Goal: Information Seeking & Learning: Learn about a topic

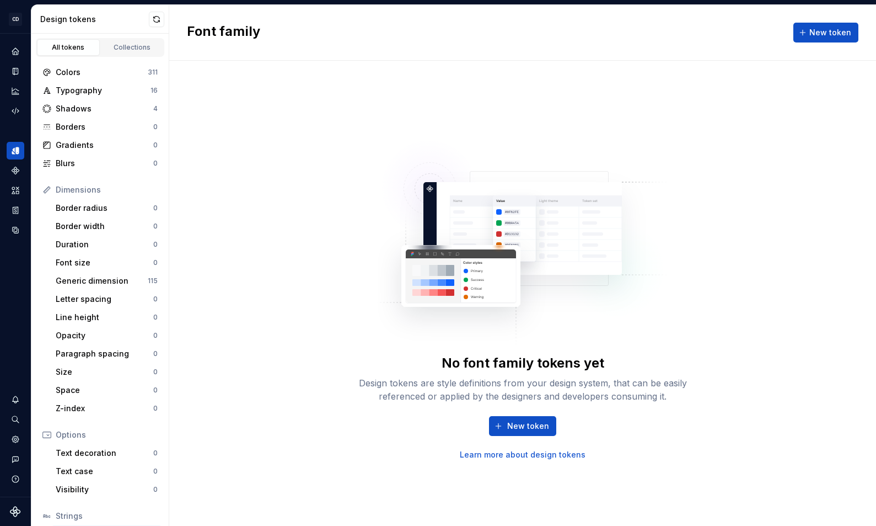
click at [507, 456] on link "Learn more about design tokens" at bounding box center [523, 454] width 126 height 11
click at [139, 47] on div "Collections" at bounding box center [132, 47] width 55 height 9
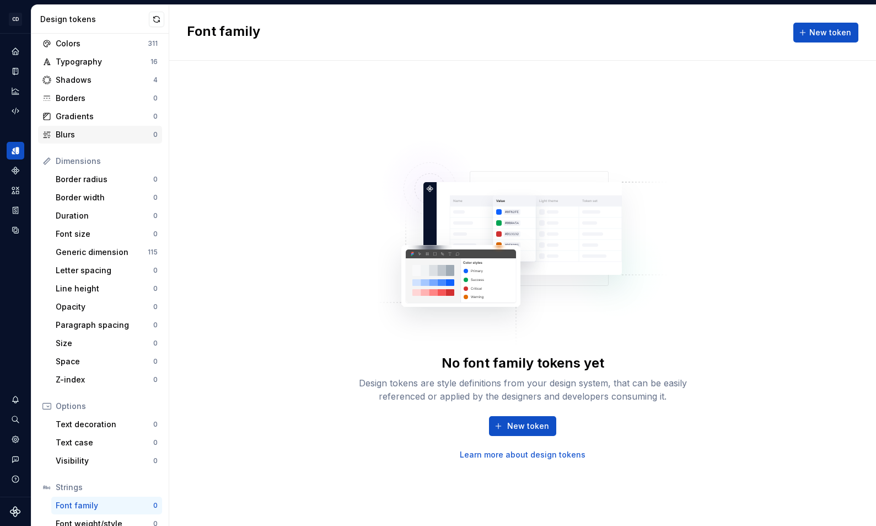
scroll to position [78, 0]
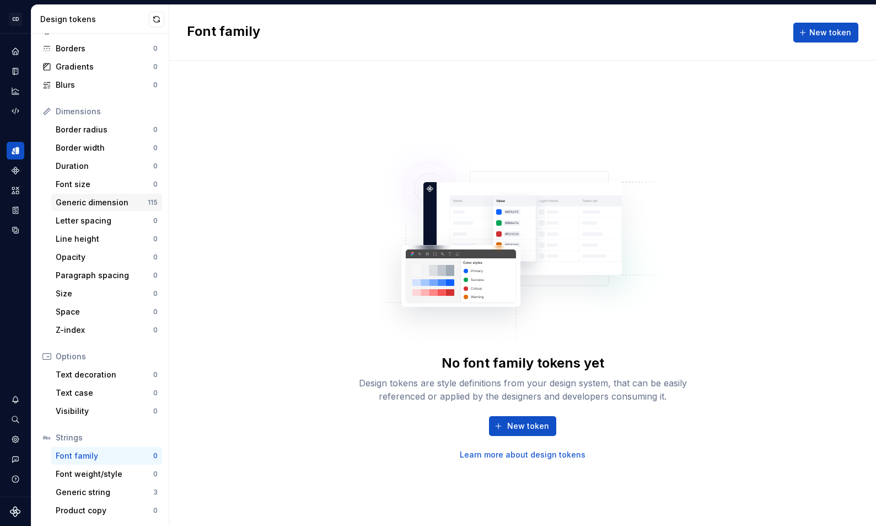
click at [86, 197] on div "Generic dimension" at bounding box center [102, 202] width 92 height 11
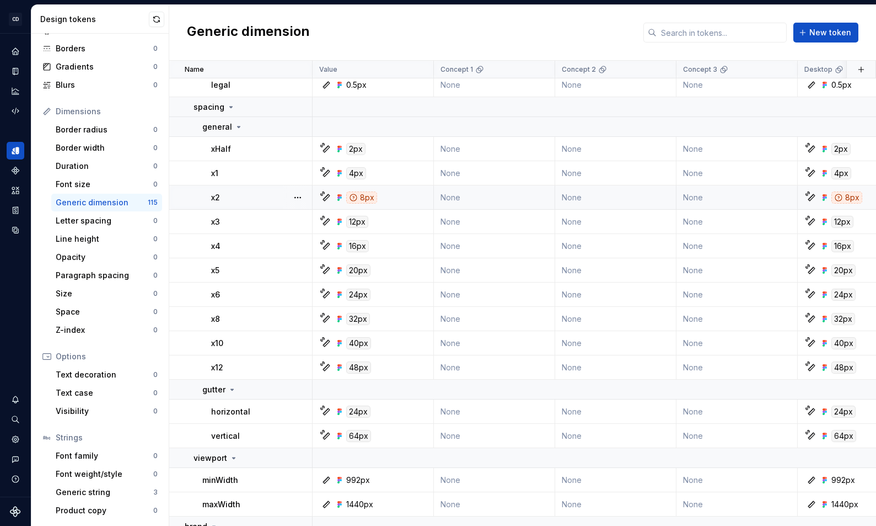
scroll to position [1879, 0]
click at [113, 198] on div "Generic dimension" at bounding box center [102, 202] width 92 height 11
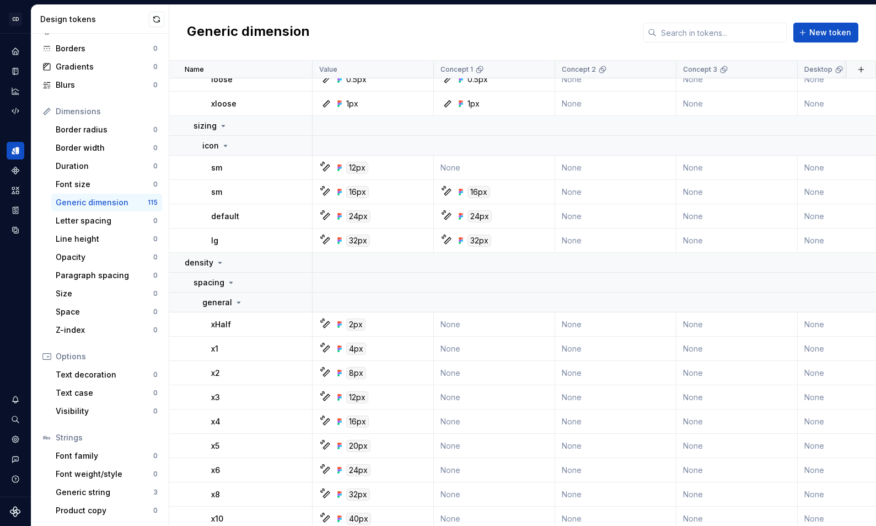
scroll to position [2840, 0]
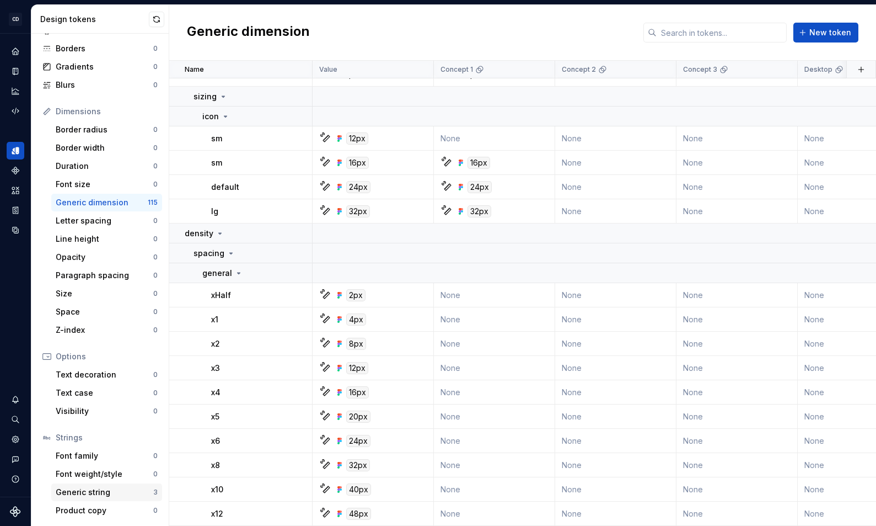
click at [95, 484] on div "Generic string 3" at bounding box center [106, 492] width 111 height 18
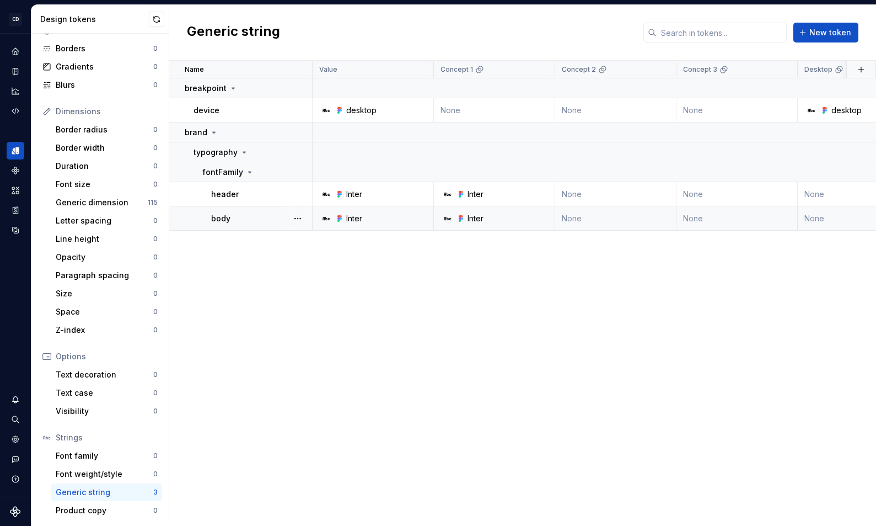
click at [221, 220] on p "body" at bounding box center [220, 218] width 19 height 11
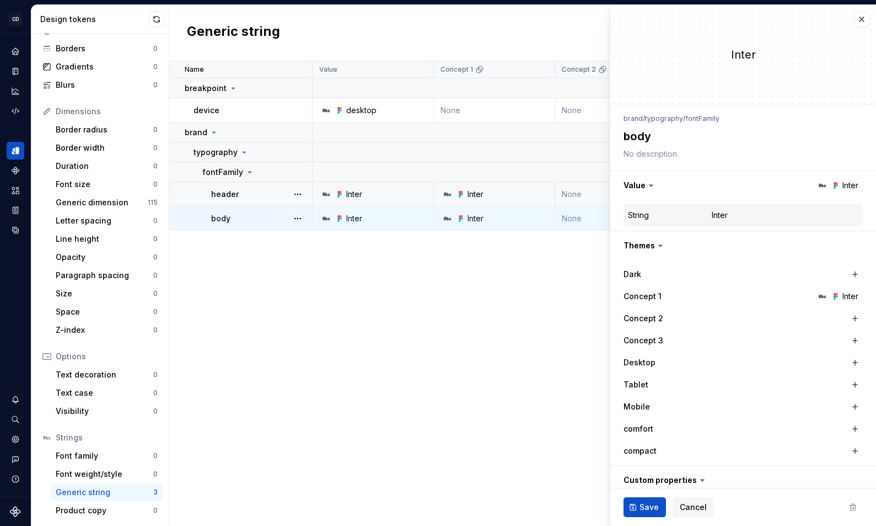
click at [221, 190] on p "header" at bounding box center [225, 194] width 28 height 11
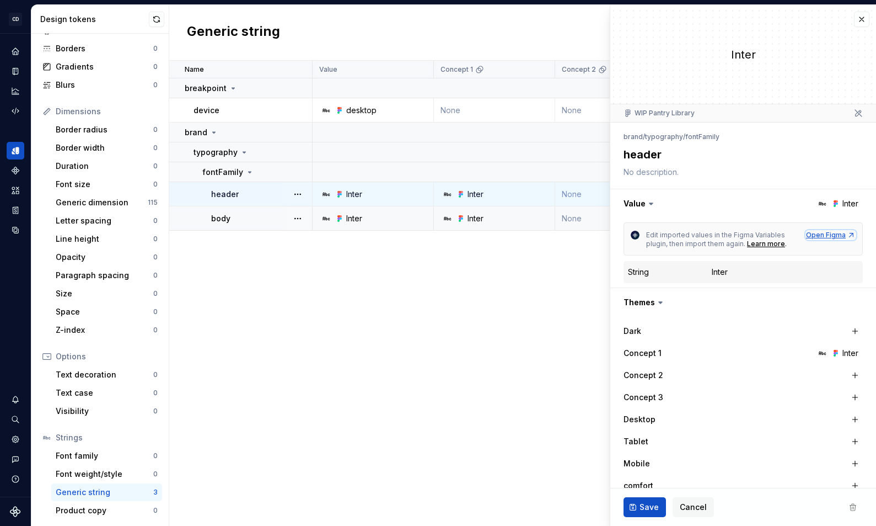
click at [839, 235] on div "Open Figma" at bounding box center [831, 235] width 50 height 9
click at [391, 193] on div "Inter" at bounding box center [376, 194] width 113 height 11
click at [300, 193] on button "button" at bounding box center [297, 193] width 15 height 15
click at [309, 214] on div "Open detail" at bounding box center [340, 216] width 94 height 18
click at [718, 272] on div "Inter" at bounding box center [720, 271] width 16 height 11
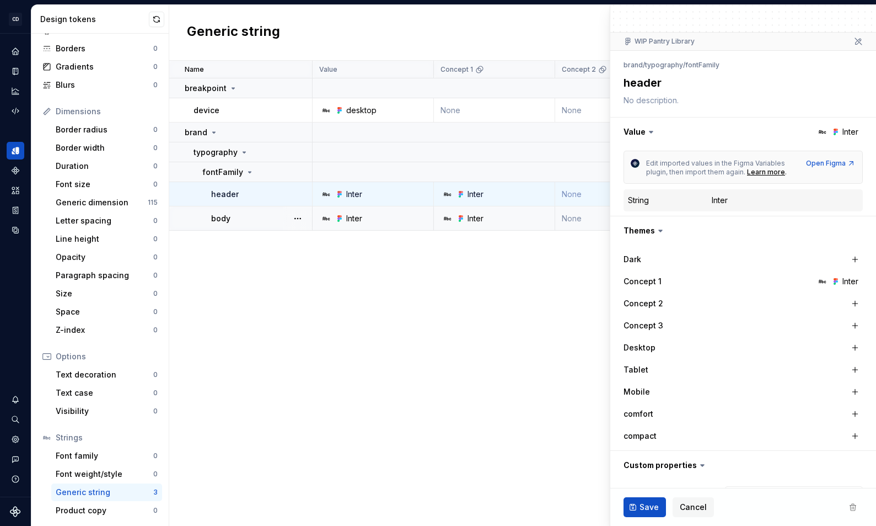
scroll to position [128, 0]
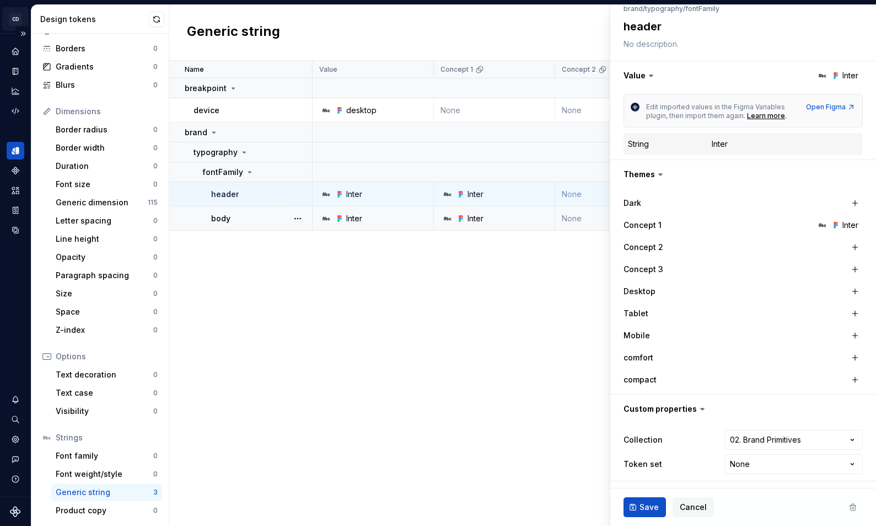
click at [16, 20] on html "CD Pantry JS Design system data Design tokens All tokens Collections Colors 311…" at bounding box center [438, 263] width 876 height 526
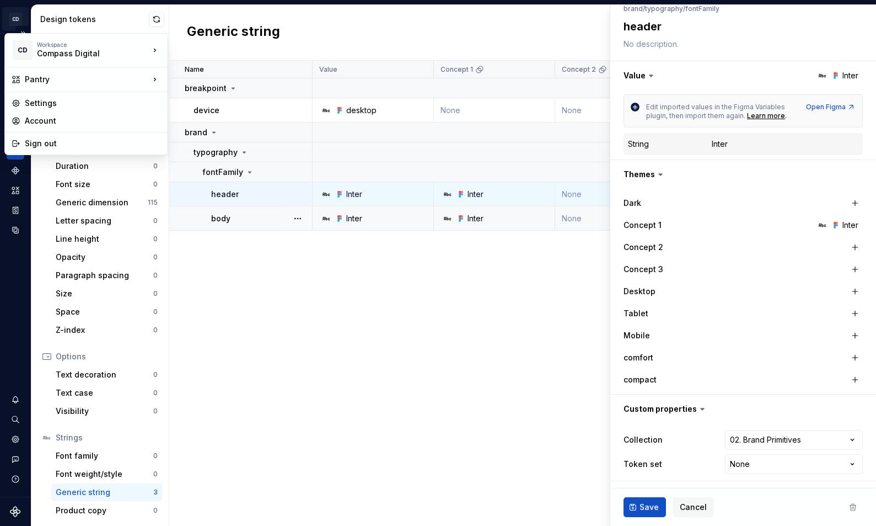
click at [16, 20] on html "CD Pantry JS Design system data Design tokens All tokens Collections Colors 311…" at bounding box center [438, 263] width 876 height 526
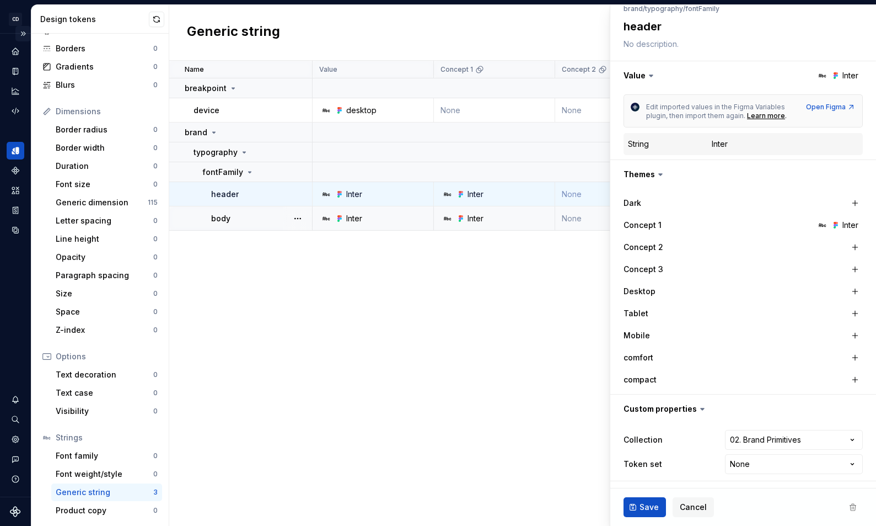
type textarea "*"
click at [22, 31] on button "Expand sidebar" at bounding box center [22, 33] width 15 height 15
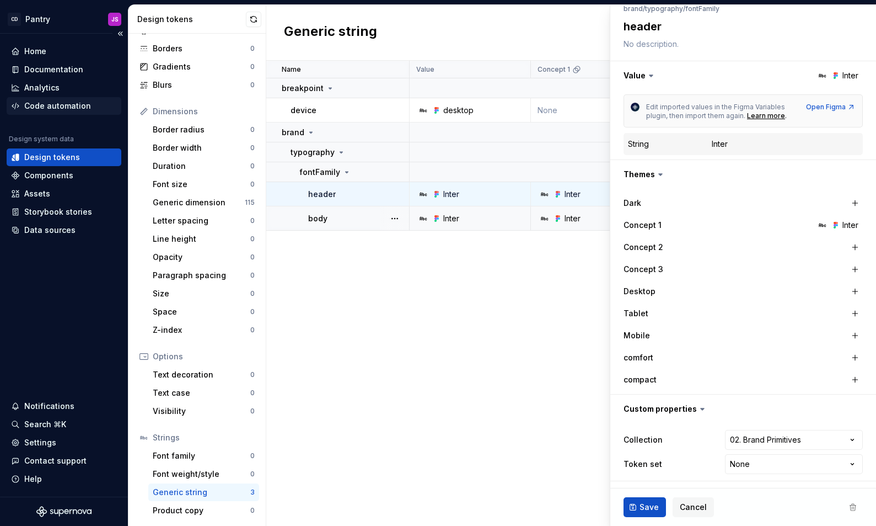
click at [54, 112] on div "Code automation" at bounding box center [64, 106] width 115 height 18
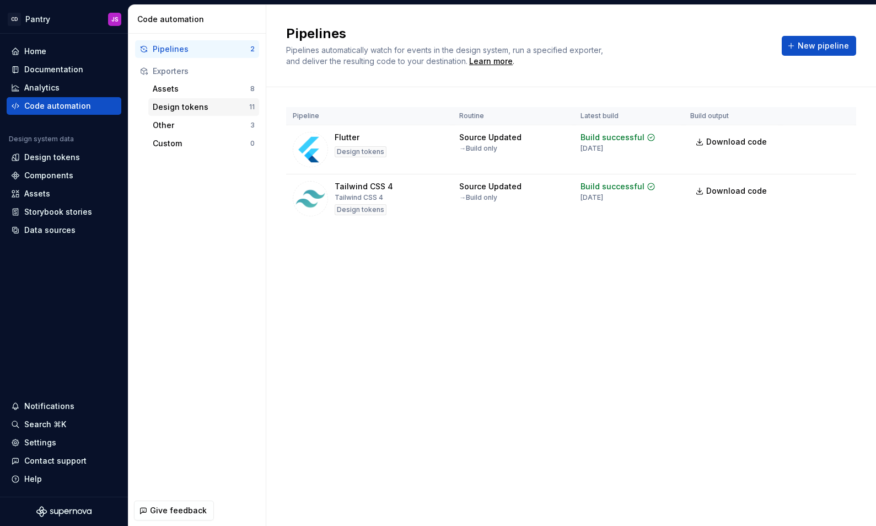
click at [189, 105] on div "Design tokens" at bounding box center [201, 106] width 97 height 11
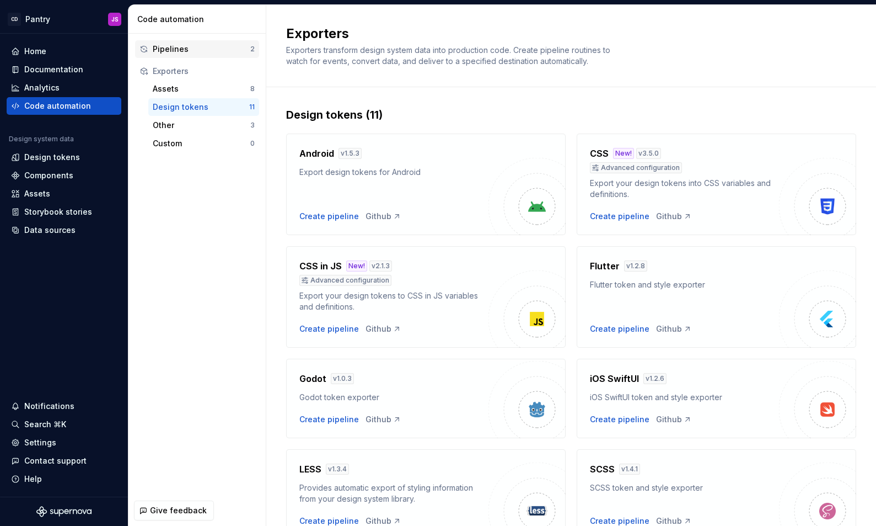
click at [196, 49] on div "Pipelines" at bounding box center [202, 49] width 98 height 11
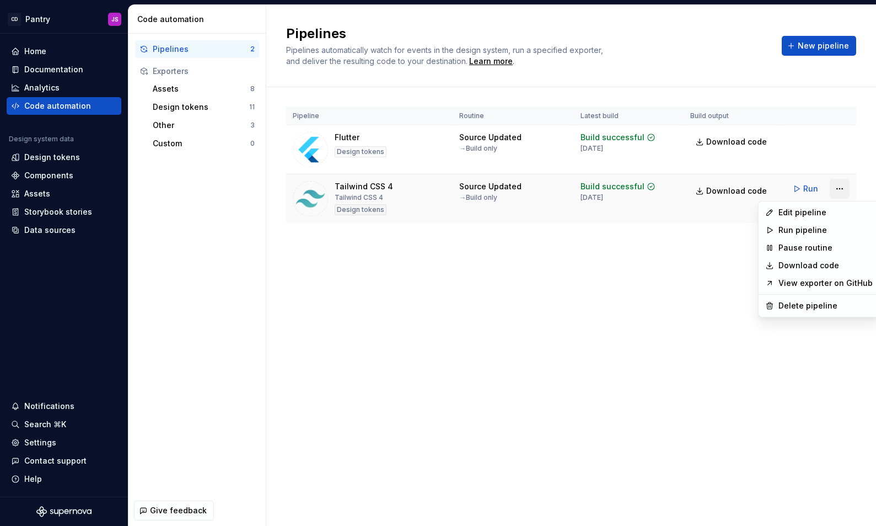
click at [841, 190] on html "CD Pantry JS Home Documentation Analytics Code automation Design system data De…" at bounding box center [438, 263] width 876 height 526
click at [79, 242] on html "CD Pantry JS Home Documentation Analytics Code automation Design system data De…" at bounding box center [438, 263] width 876 height 526
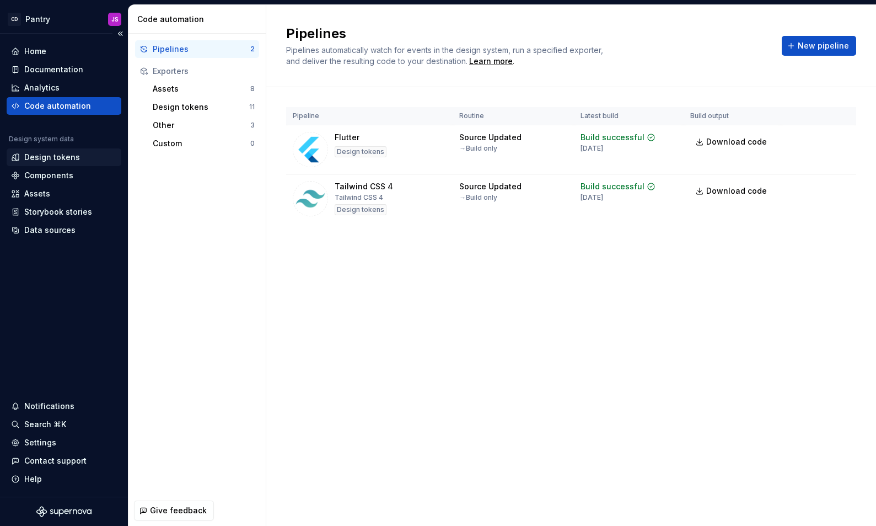
click at [51, 158] on div "Design tokens" at bounding box center [52, 157] width 56 height 11
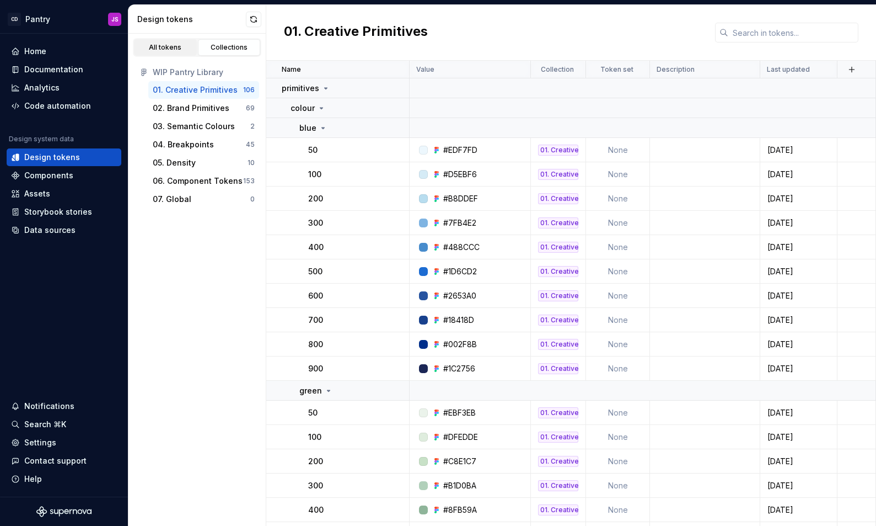
click at [167, 44] on div "All tokens" at bounding box center [165, 47] width 55 height 9
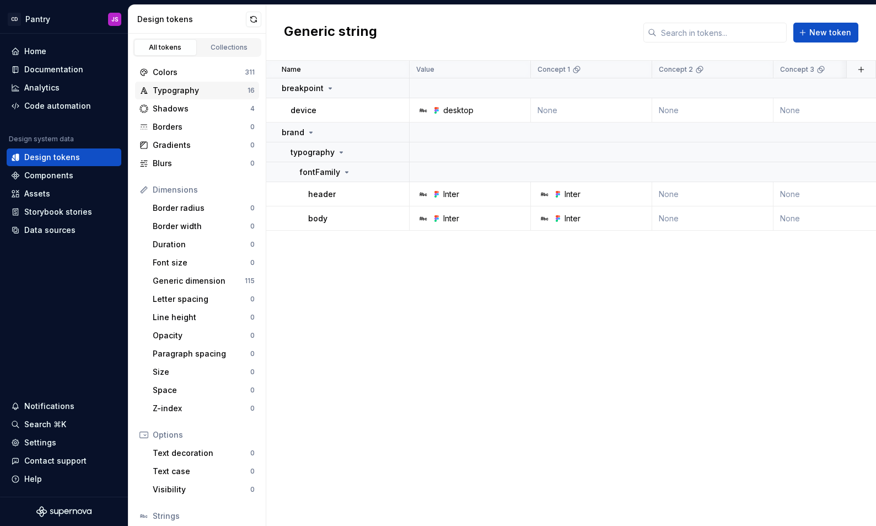
click at [198, 89] on div "Typography" at bounding box center [200, 90] width 95 height 11
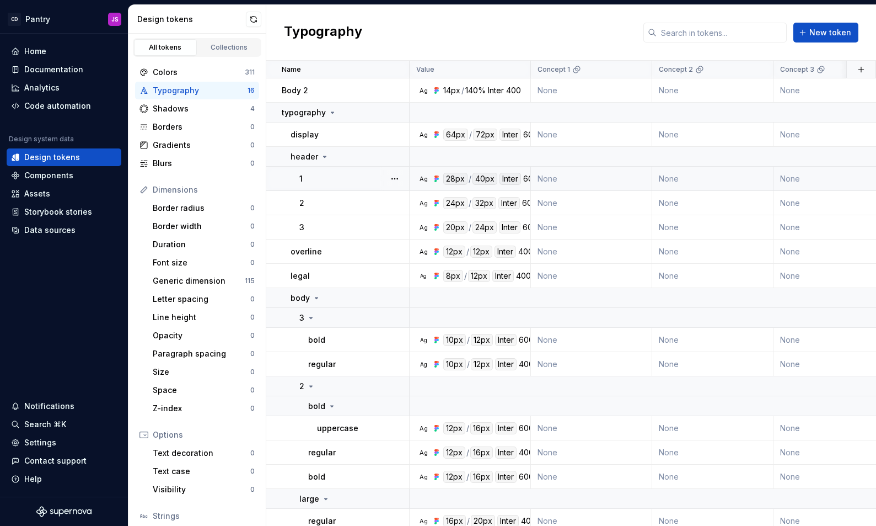
click at [527, 178] on div "600" at bounding box center [530, 179] width 15 height 12
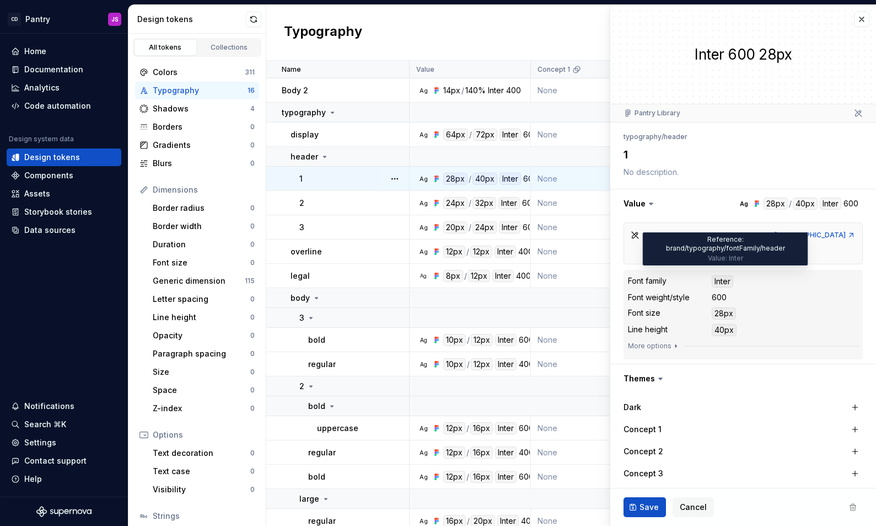
click at [726, 275] on div "Inter" at bounding box center [723, 281] width 22 height 12
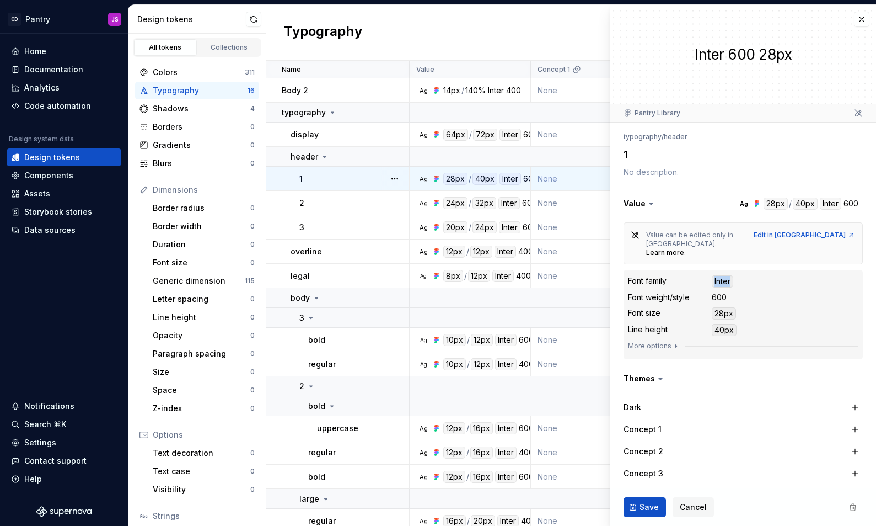
click at [726, 275] on div "Inter" at bounding box center [723, 281] width 22 height 12
click at [810, 231] on div "Edit in [GEOGRAPHIC_DATA]" at bounding box center [805, 235] width 102 height 9
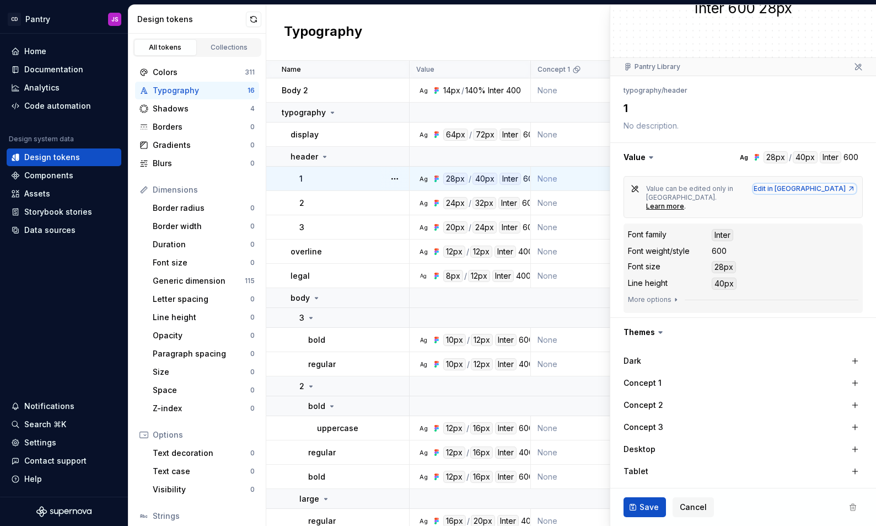
scroll to position [49, 0]
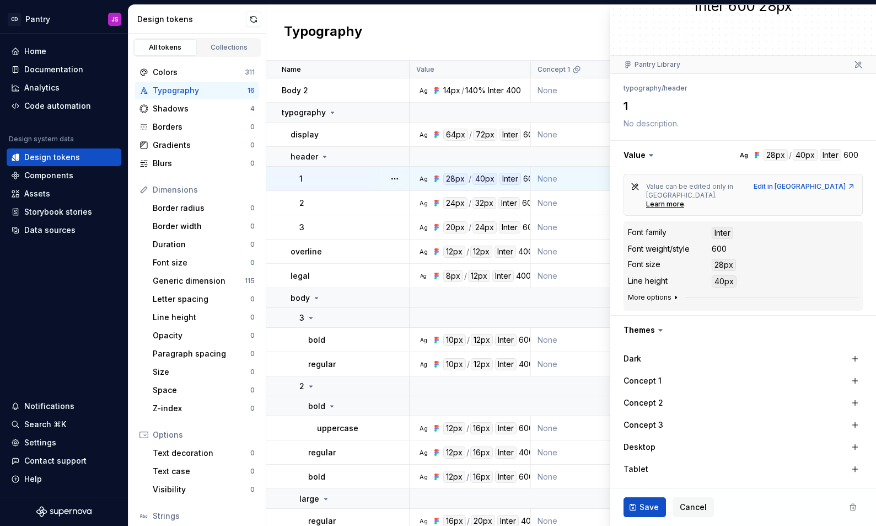
click at [666, 293] on button "More options" at bounding box center [654, 297] width 52 height 9
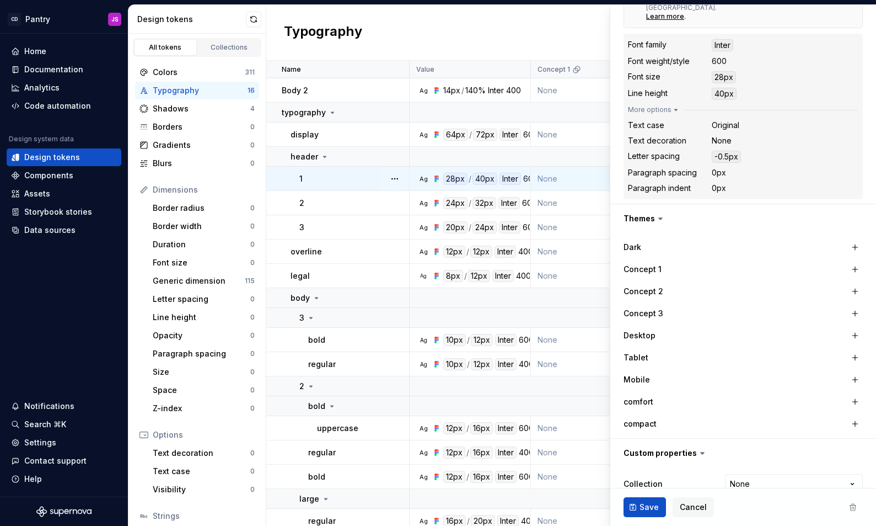
scroll to position [264, 0]
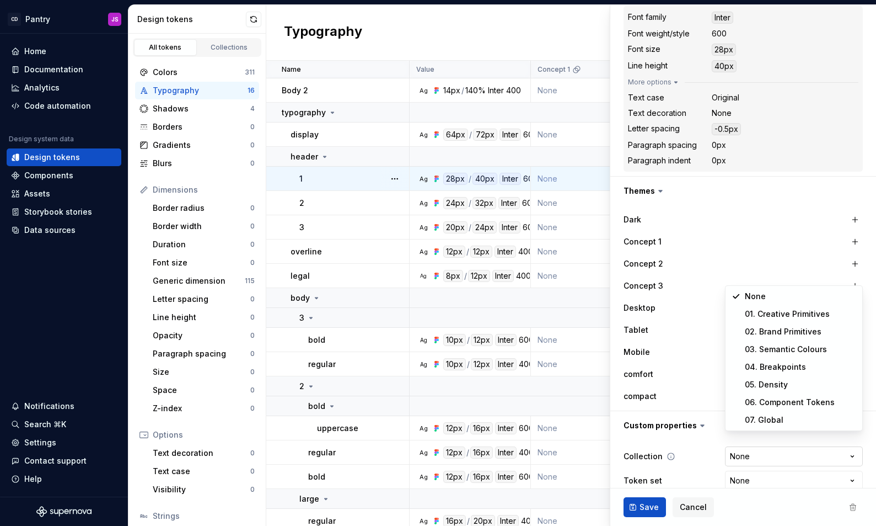
click at [753, 442] on html "CD Pantry JS Home Documentation Analytics Code automation Design system data De…" at bounding box center [438, 263] width 876 height 526
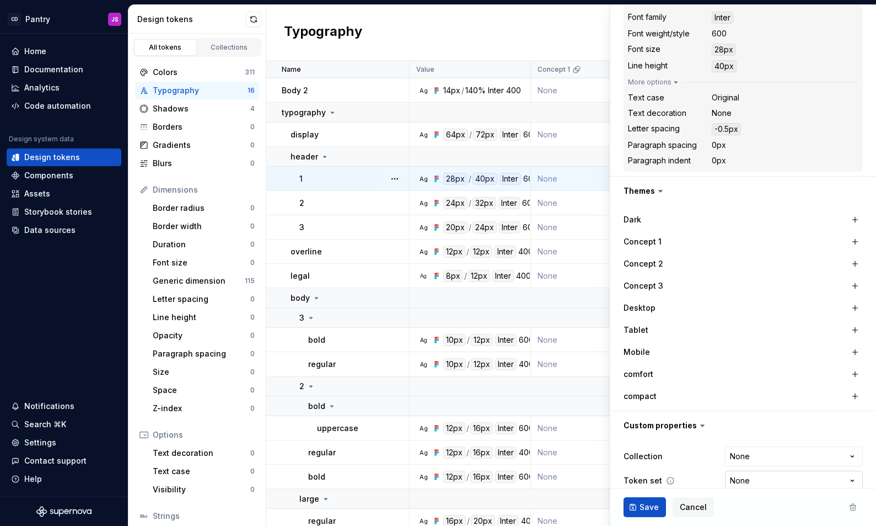
click at [743, 459] on html "CD Pantry JS Home Documentation Analytics Code automation Design system data De…" at bounding box center [438, 263] width 876 height 526
click at [702, 462] on html "CD Pantry JS Home Documentation Analytics Code automation Design system data De…" at bounding box center [438, 263] width 876 height 526
click at [747, 464] on html "CD Pantry JS Home Documentation Analytics Code automation Design system data De…" at bounding box center [438, 263] width 876 height 526
click at [693, 455] on html "CD Pantry JS Home Documentation Analytics Code automation Design system data De…" at bounding box center [438, 263] width 876 height 526
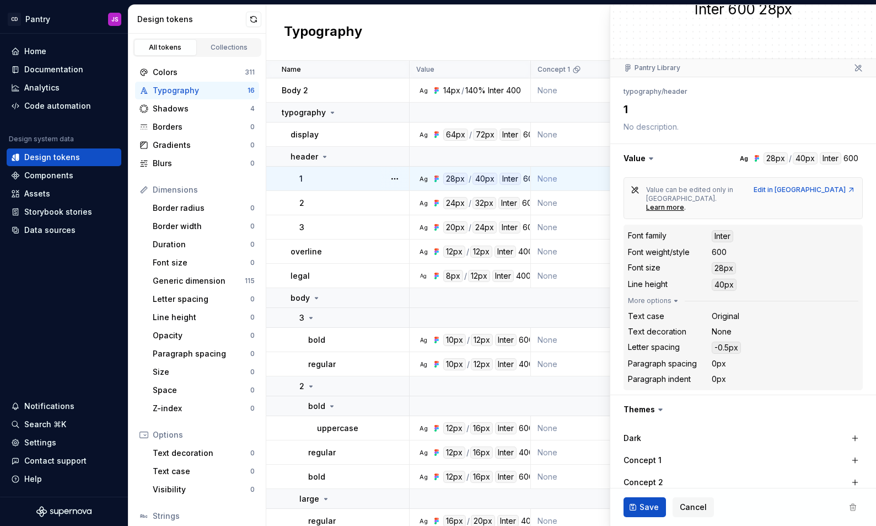
scroll to position [0, 0]
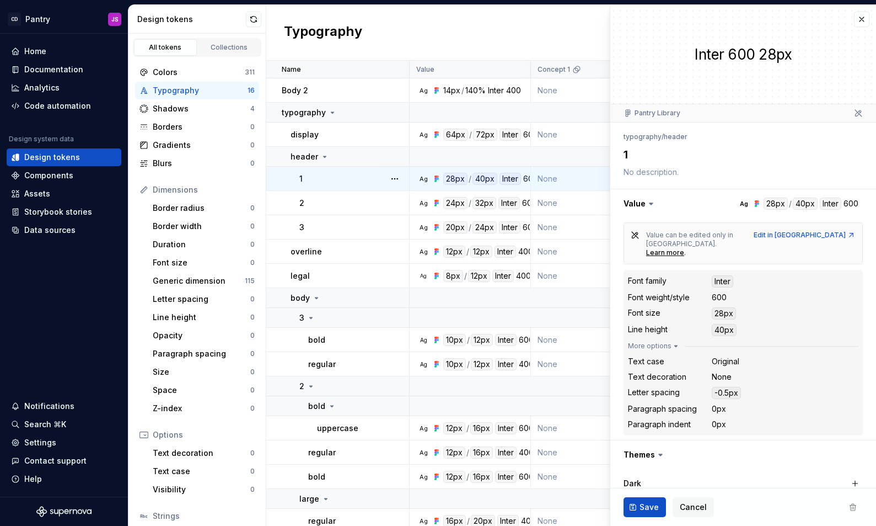
type textarea "*"
